Goal: Task Accomplishment & Management: Use online tool/utility

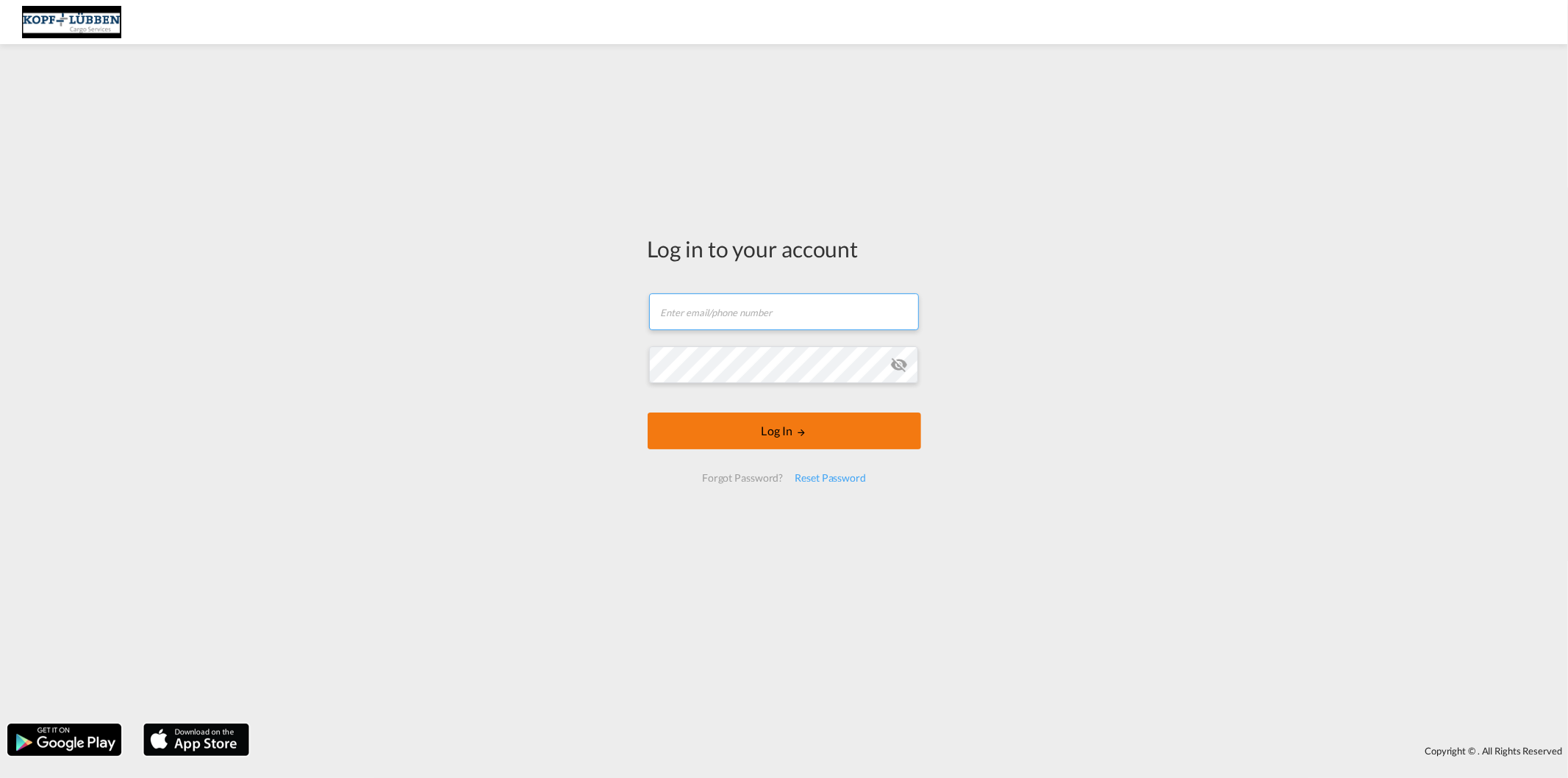
type input "[EMAIL_ADDRESS][PERSON_NAME][DOMAIN_NAME]"
click at [739, 425] on button "Log In" at bounding box center [784, 431] width 274 height 37
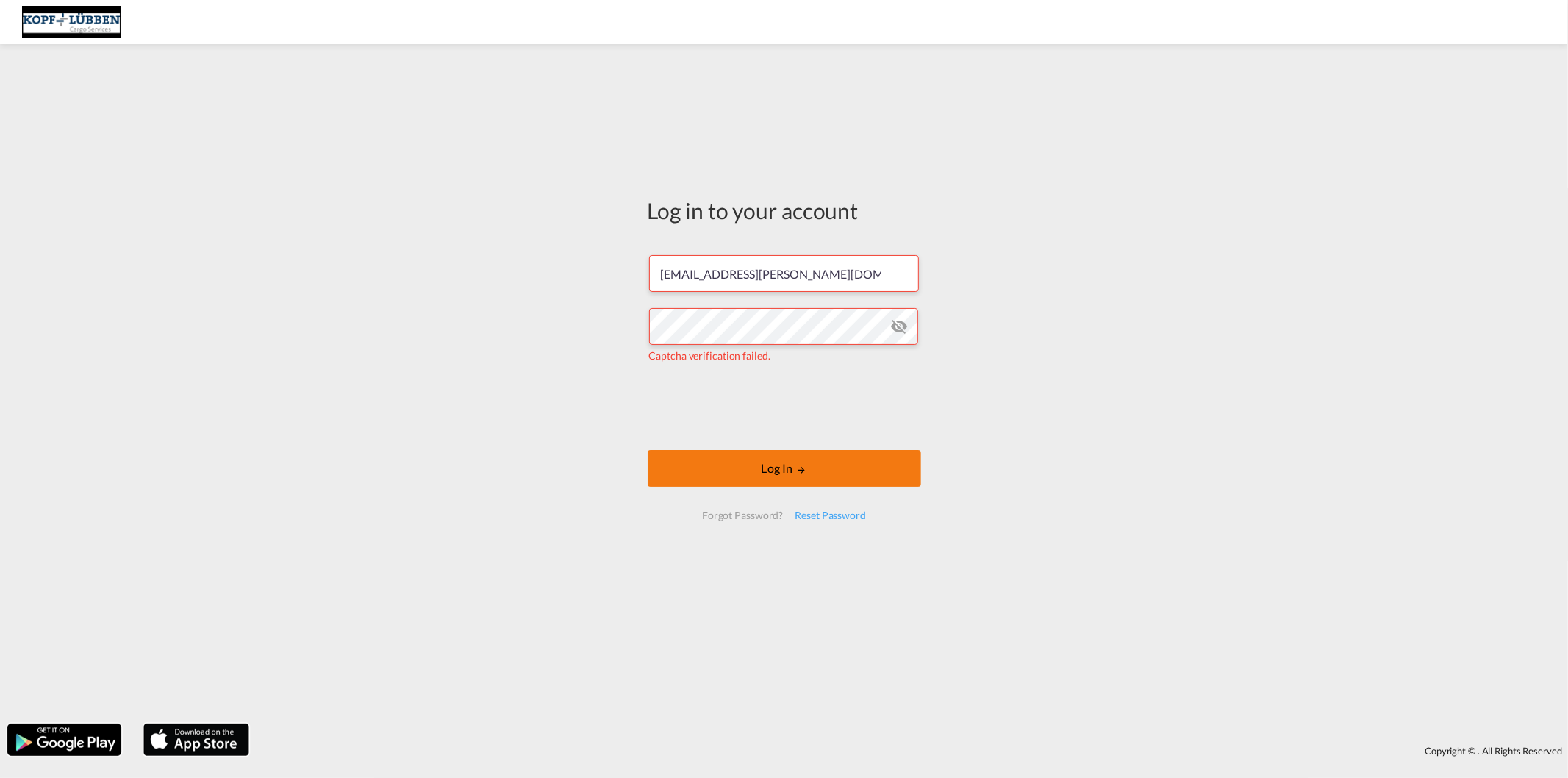
click at [801, 472] on md-icon "LOGIN" at bounding box center [801, 470] width 10 height 10
